Goal: Browse casually: Explore the website without a specific task or goal

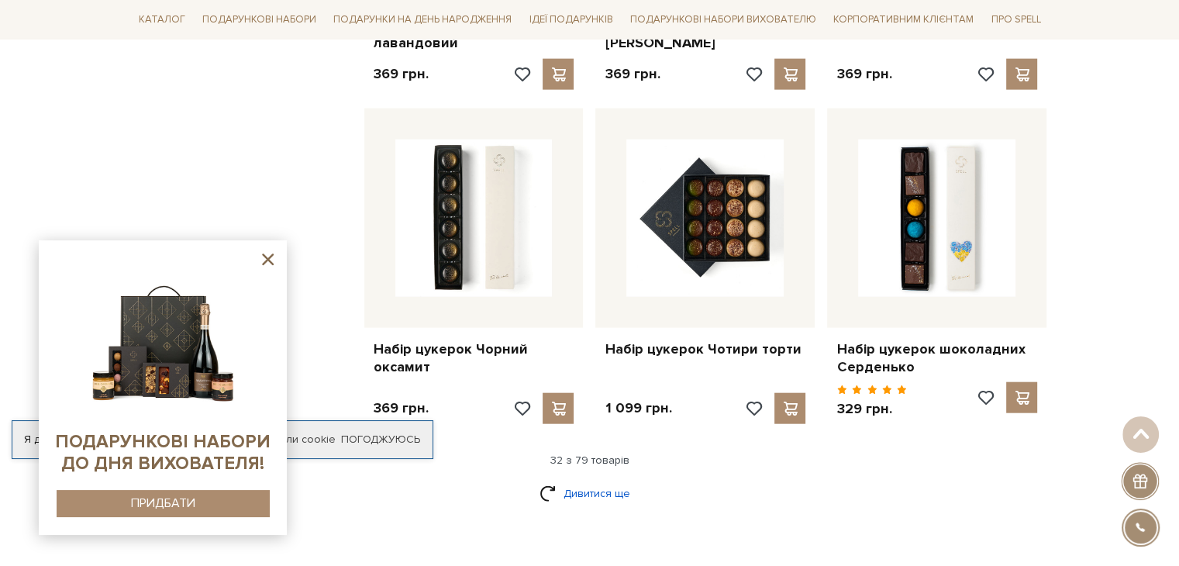
click at [585, 480] on link "Дивитися ще" at bounding box center [589, 493] width 101 height 27
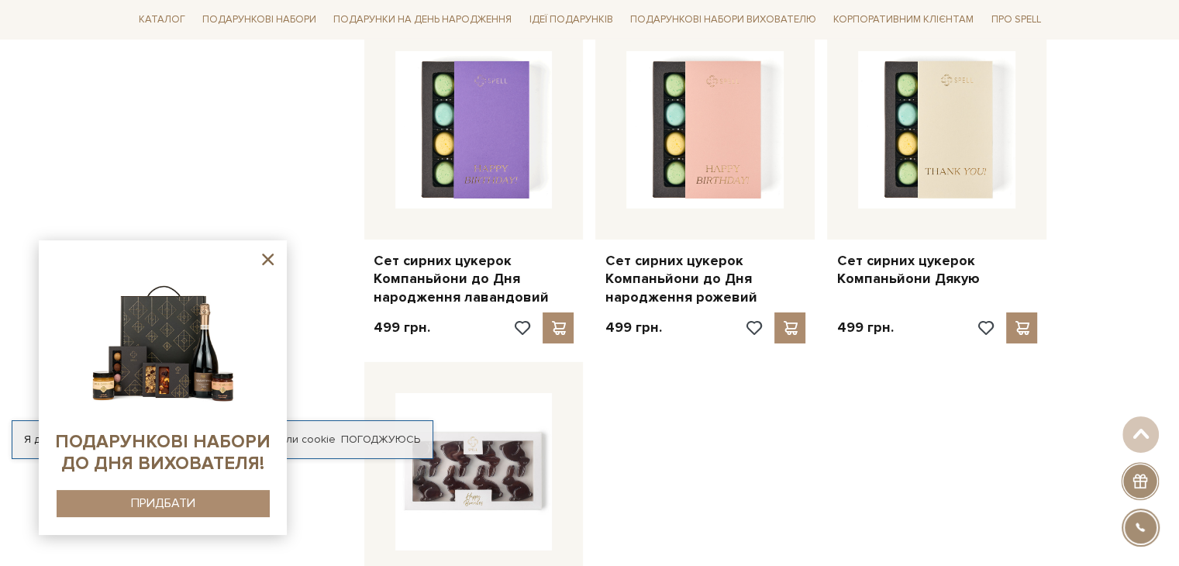
scroll to position [5502, 0]
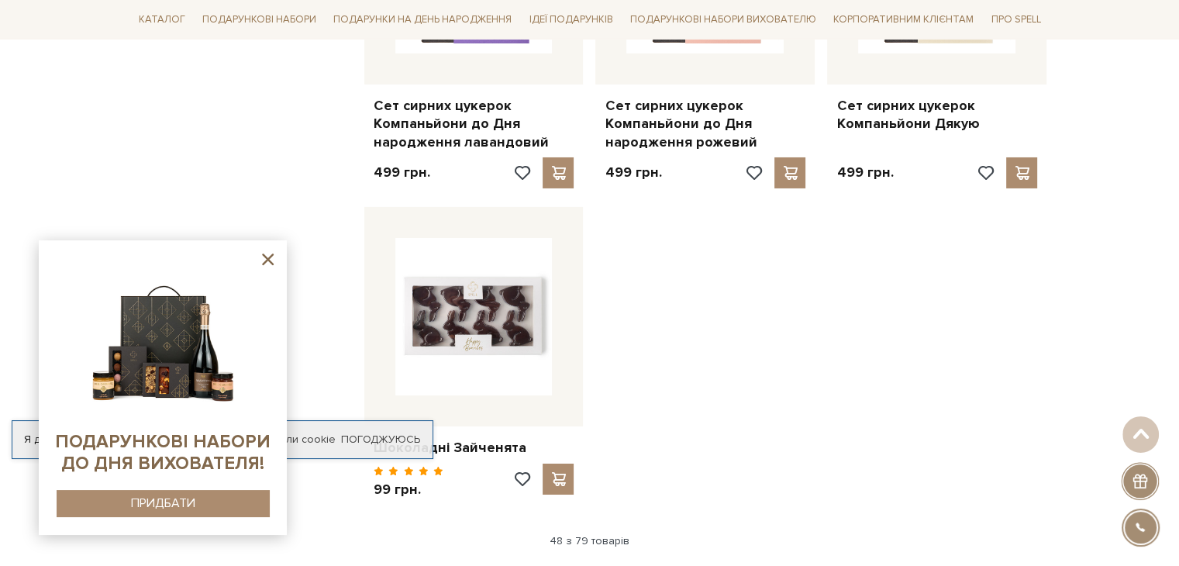
click at [580, 560] on link "Дивитися ще" at bounding box center [589, 573] width 101 height 27
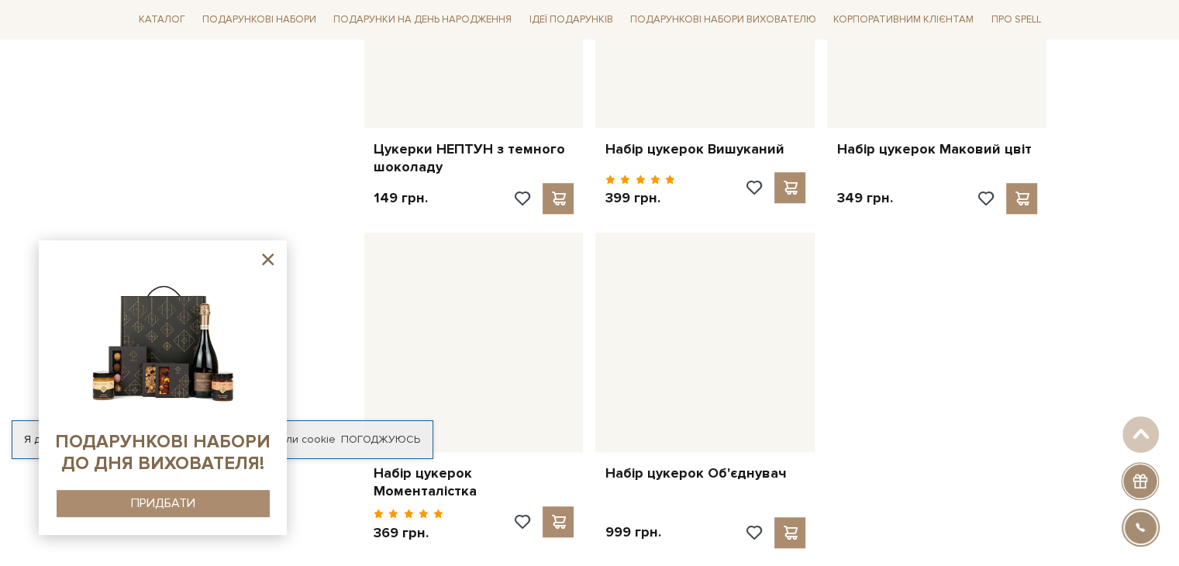
scroll to position [7207, 0]
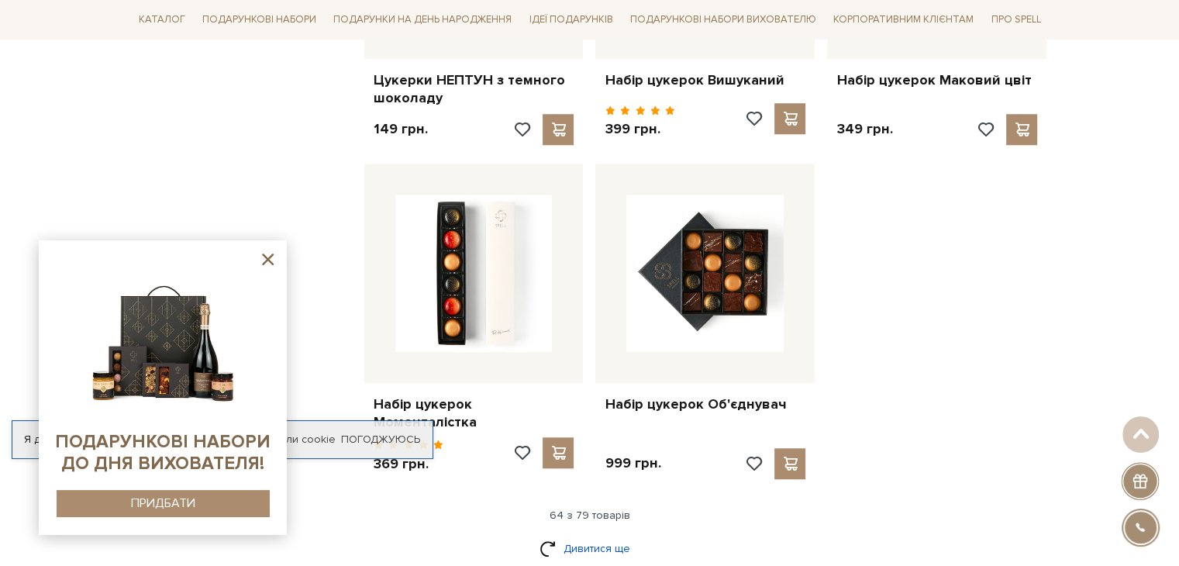
click at [580, 535] on link "Дивитися ще" at bounding box center [589, 548] width 101 height 27
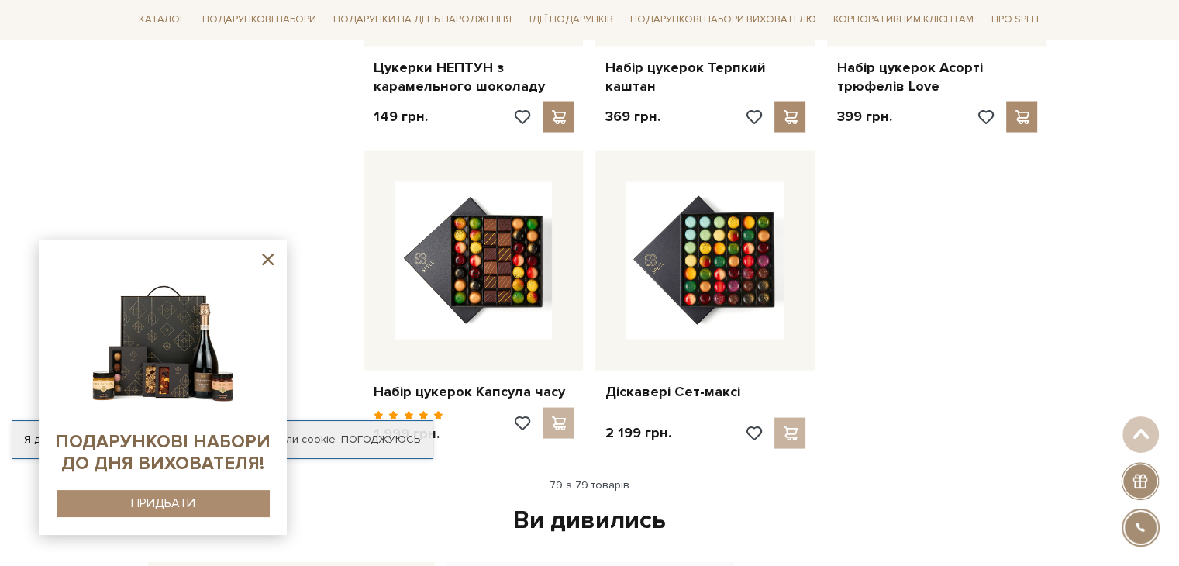
scroll to position [8835, 0]
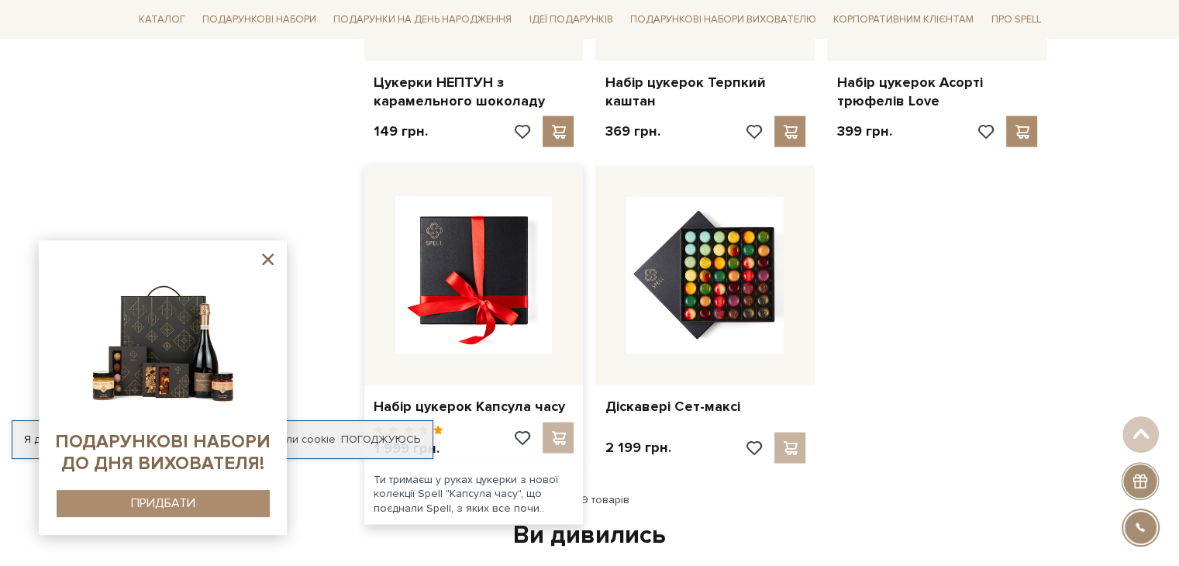
click at [496, 252] on img at bounding box center [473, 274] width 157 height 157
